Goal: Check status: Check status

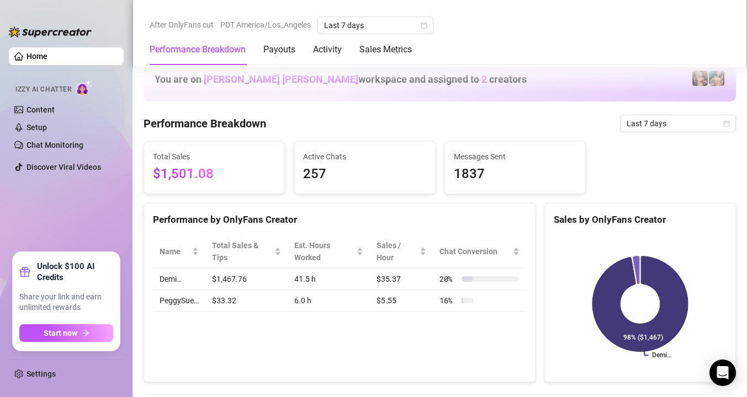
scroll to position [348, 0]
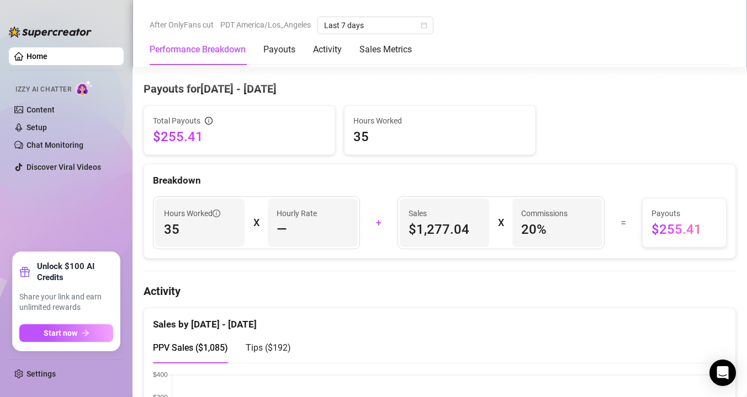
scroll to position [329, 0]
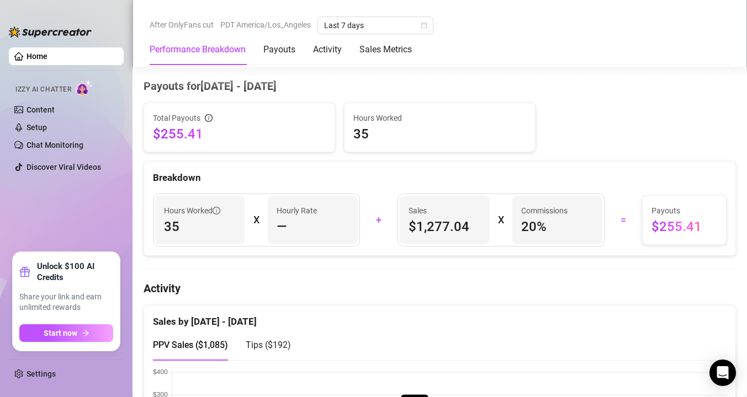
click at [553, 228] on span "20 %" at bounding box center [557, 227] width 72 height 18
click at [531, 227] on span "20 %" at bounding box center [557, 227] width 72 height 18
click at [556, 250] on div "Hours Worked 35 X Hourly Rate — + Sales $1,277.04 X Commissions 20 % = Payouts …" at bounding box center [439, 220] width 591 height 71
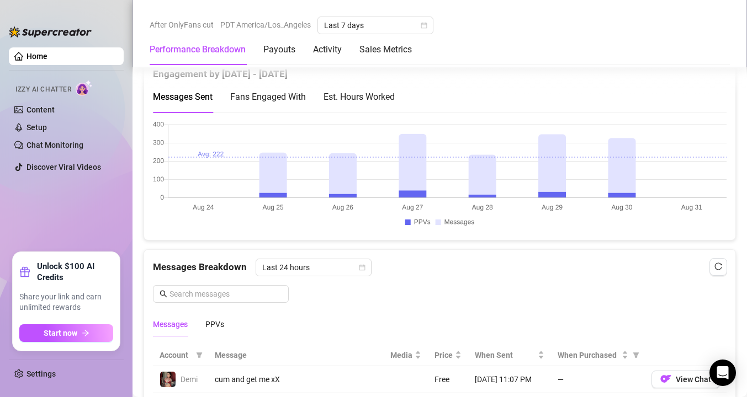
scroll to position [775, 0]
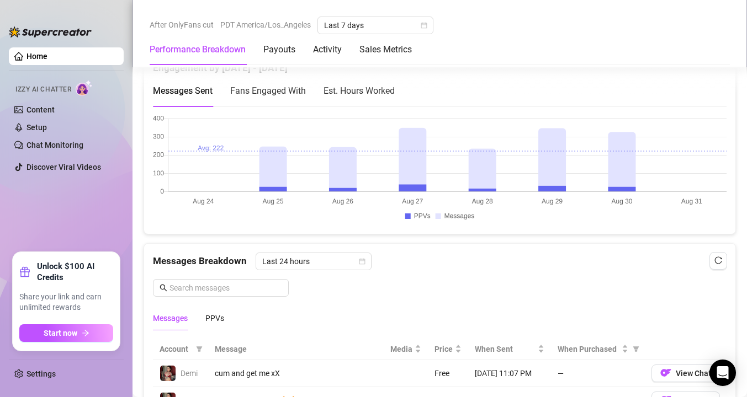
click at [379, 88] on div "Est. Hours Worked" at bounding box center [358, 91] width 71 height 14
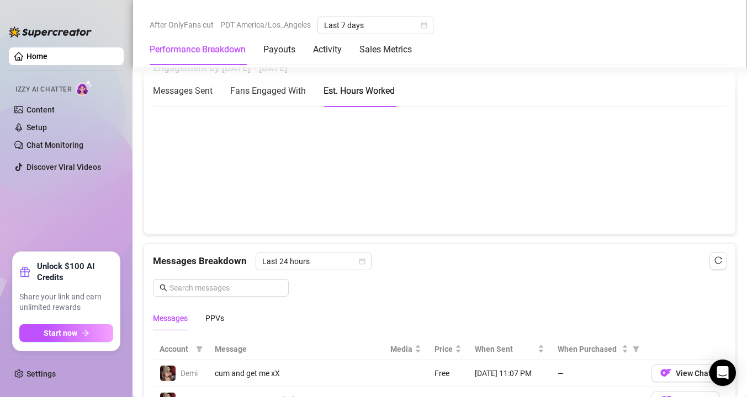
click at [194, 90] on span "Messages Sent" at bounding box center [183, 91] width 60 height 10
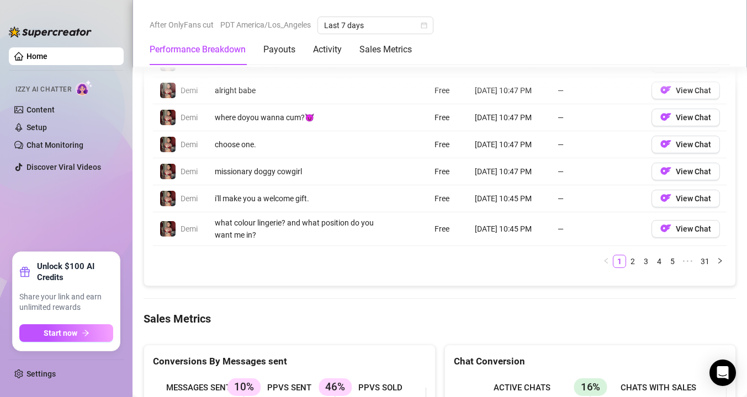
scroll to position [1198, 0]
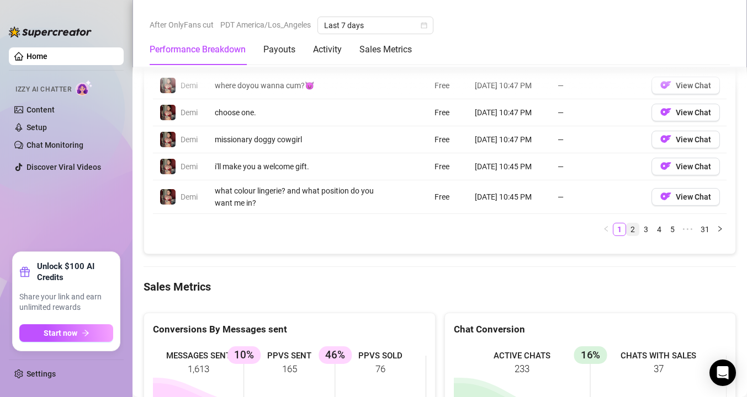
click at [631, 233] on link "2" at bounding box center [632, 229] width 12 height 12
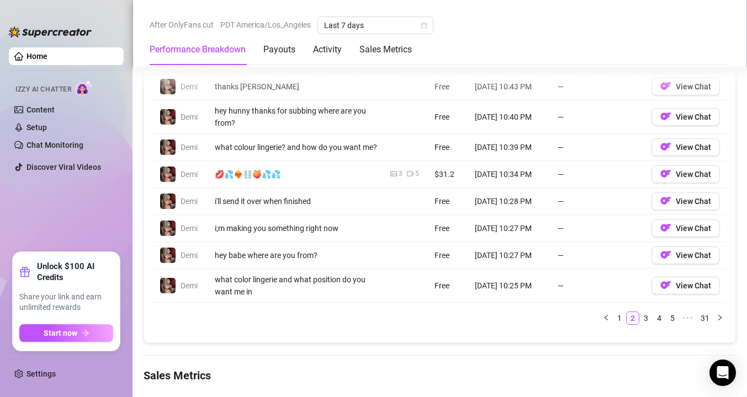
scroll to position [1230, 0]
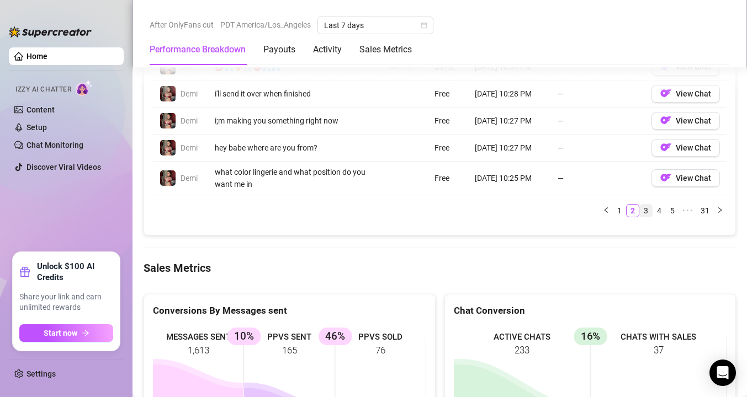
click at [644, 210] on link "3" at bounding box center [645, 211] width 12 height 12
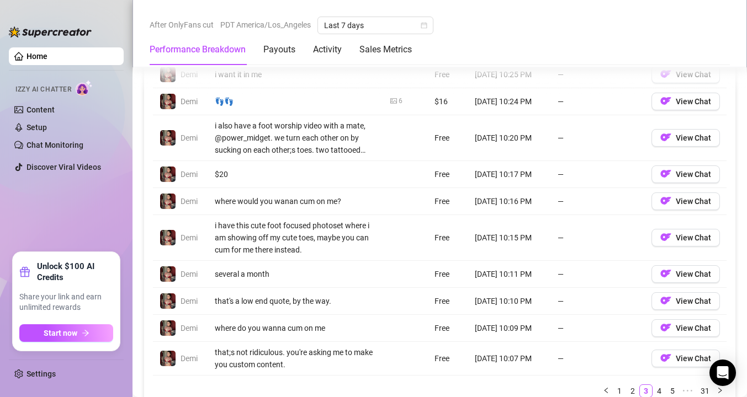
scroll to position [1075, 0]
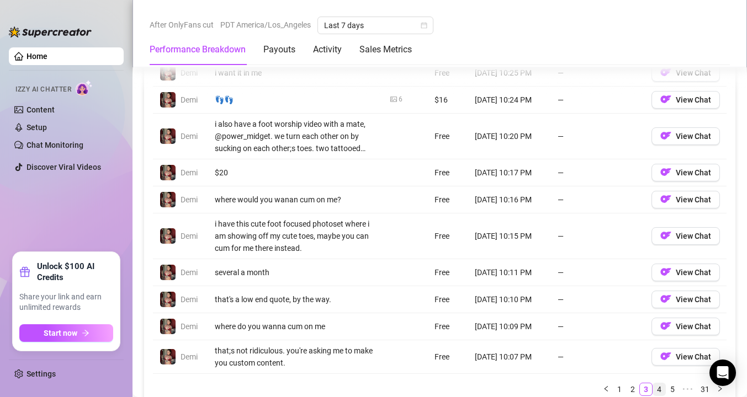
click at [659, 386] on link "4" at bounding box center [659, 389] width 12 height 12
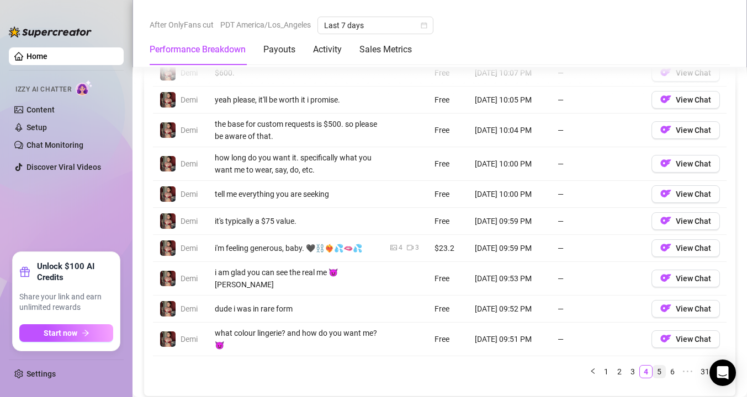
click at [657, 366] on link "5" at bounding box center [659, 372] width 12 height 12
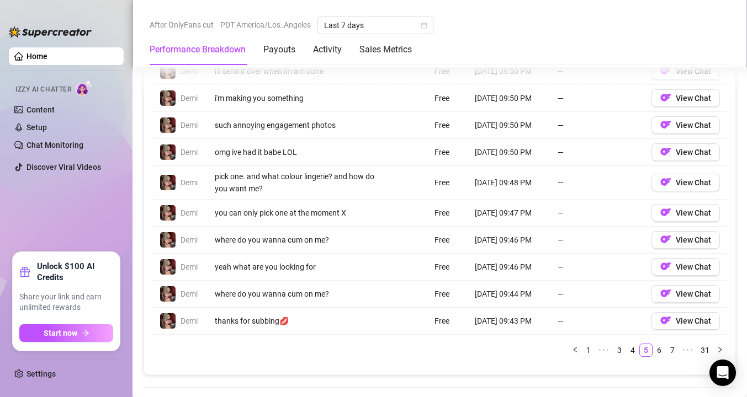
scroll to position [1084, 0]
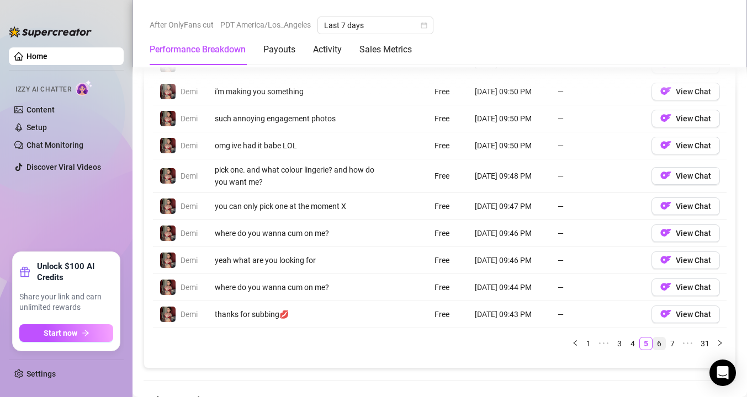
click at [660, 344] on link "6" at bounding box center [659, 344] width 12 height 12
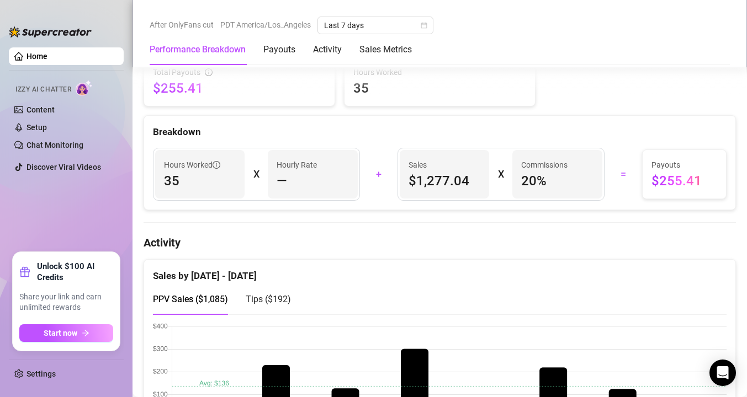
scroll to position [327, 0]
